Goal: Information Seeking & Learning: Learn about a topic

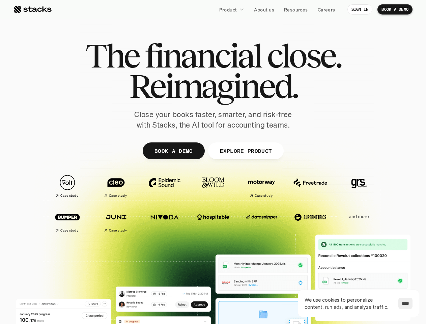
click at [231, 9] on p "Product" at bounding box center [228, 9] width 18 height 7
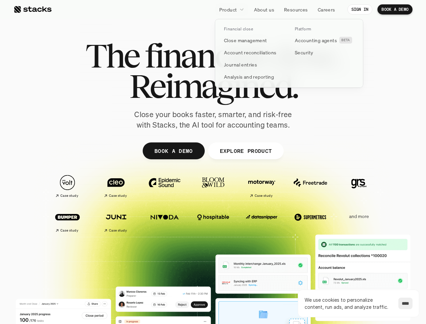
click at [213, 165] on div at bounding box center [213, 165] width 405 height 304
click at [67, 182] on img at bounding box center [68, 182] width 38 height 26
